Goal: Task Accomplishment & Management: Manage account settings

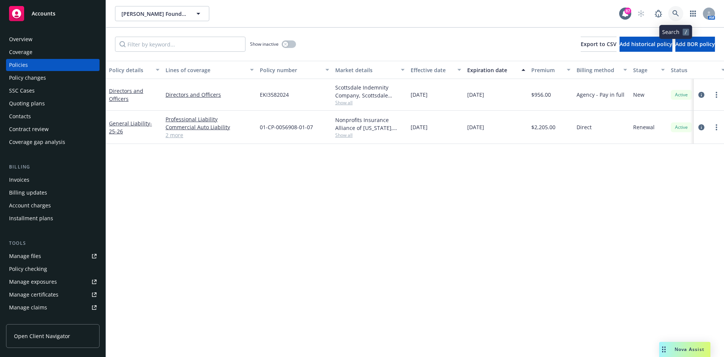
click at [675, 12] on icon at bounding box center [676, 13] width 7 height 7
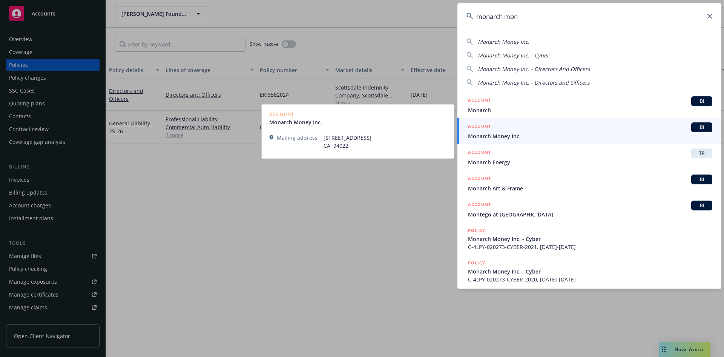
type input "monarch mon"
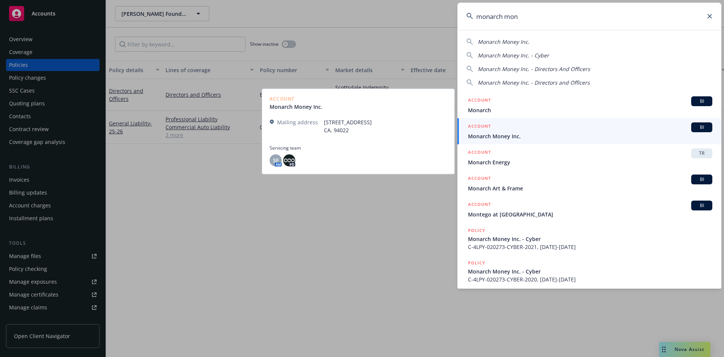
click at [485, 124] on h5 "ACCOUNT" at bounding box center [479, 126] width 23 height 9
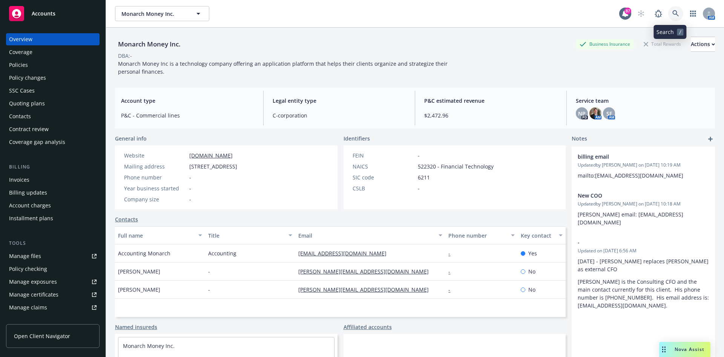
click at [673, 14] on icon at bounding box center [676, 13] width 6 height 6
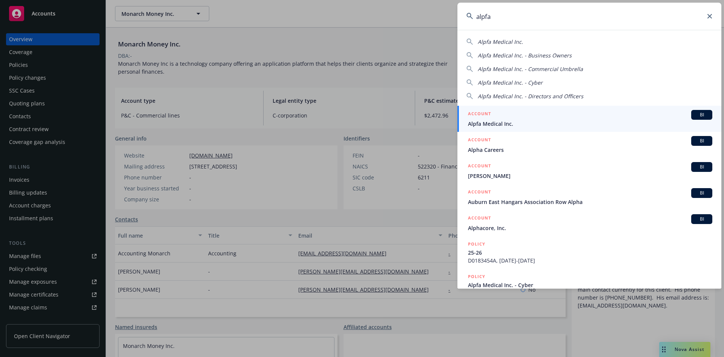
type input "alpfa"
click at [475, 113] on h5 "ACCOUNT" at bounding box center [479, 114] width 23 height 9
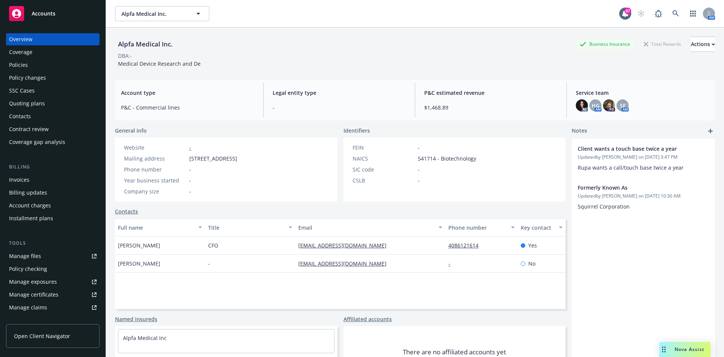
click at [30, 68] on div "Policies" at bounding box center [53, 65] width 88 height 12
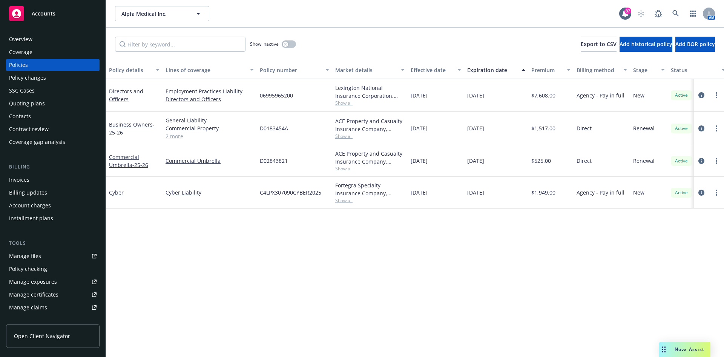
click at [28, 178] on div "Invoices" at bounding box center [19, 180] width 20 height 12
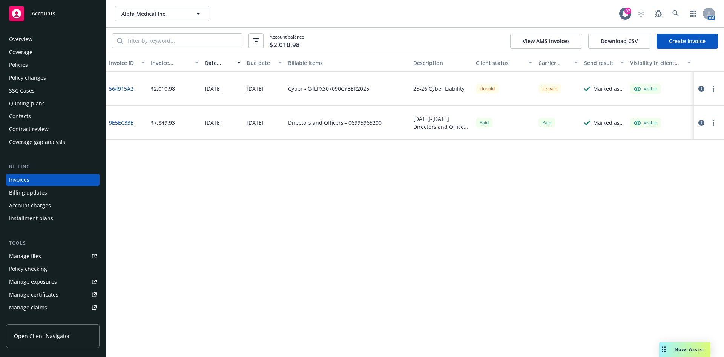
click at [715, 88] on button "button" at bounding box center [713, 88] width 9 height 9
click at [656, 165] on link "Send invoice" at bounding box center [670, 164] width 96 height 15
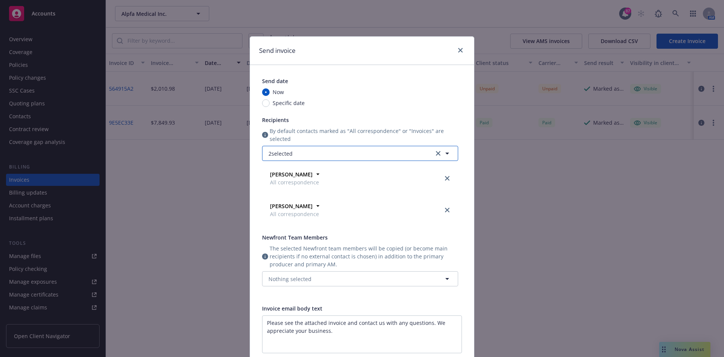
click at [444, 154] on icon "button" at bounding box center [447, 153] width 9 height 9
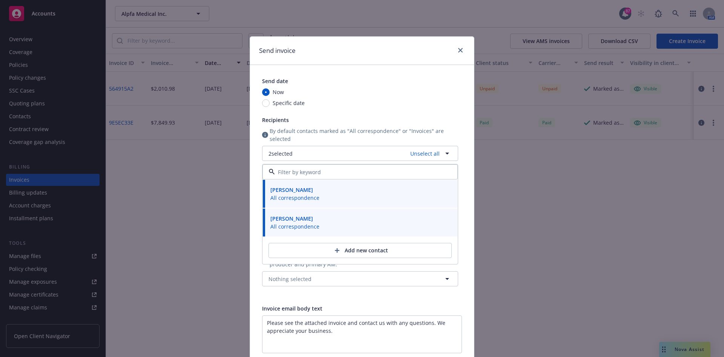
click at [447, 108] on div "Send date Now Specific date Recipients By default contacts marked as "All corre…" at bounding box center [360, 186] width 196 height 218
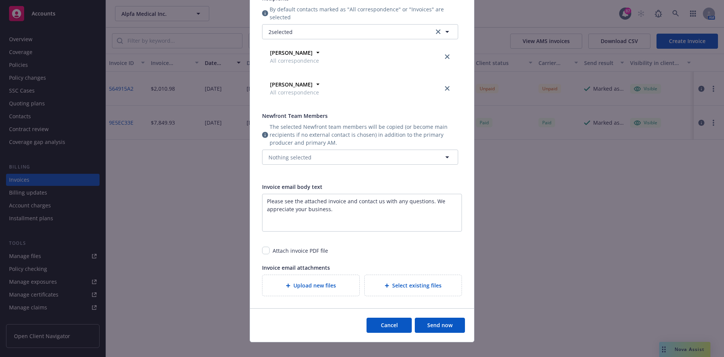
scroll to position [143, 0]
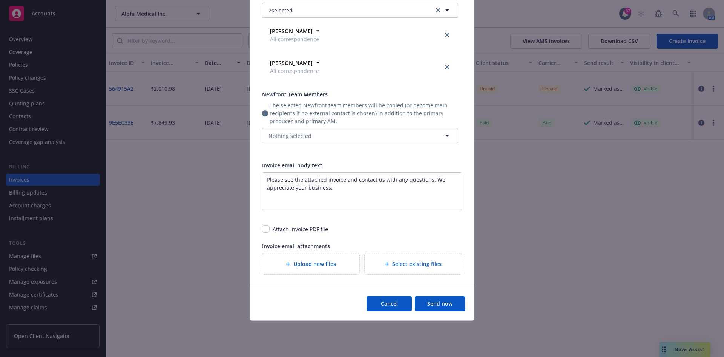
click at [434, 303] on button "Send now" at bounding box center [440, 303] width 50 height 15
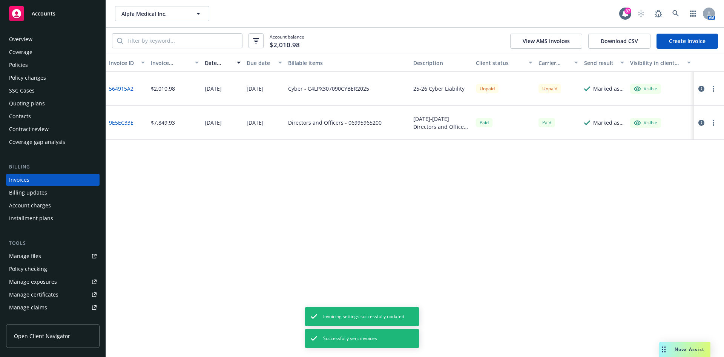
click at [715, 88] on button "button" at bounding box center [713, 88] width 9 height 9
click at [658, 134] on link "Copy invoice URL" at bounding box center [670, 134] width 96 height 15
